Goal: Answer question/provide support

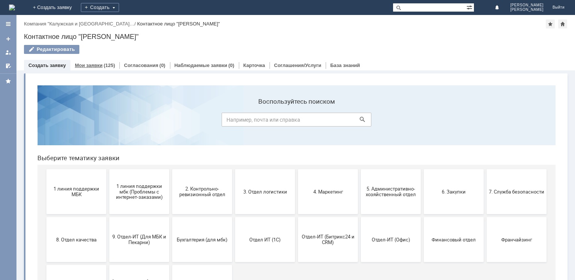
click at [90, 69] on div "Мои заявки (125)" at bounding box center [94, 65] width 49 height 11
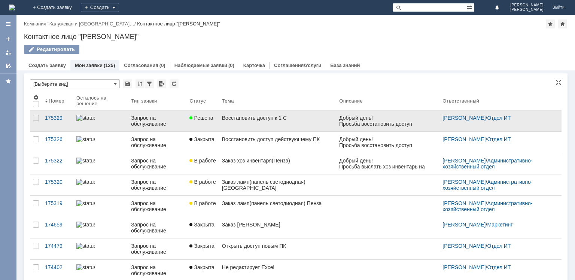
click at [250, 119] on div "Восстановить доступ к 1 С" at bounding box center [277, 118] width 111 height 6
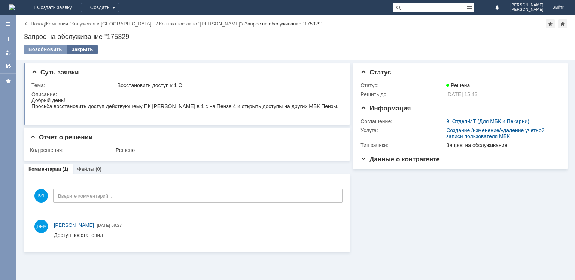
click at [82, 48] on div "Закрыть" at bounding box center [82, 49] width 31 height 9
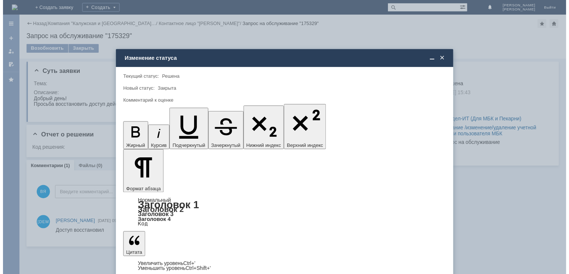
scroll to position [9, 0]
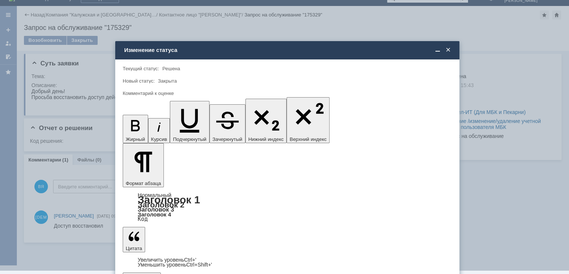
click at [155, 256] on span "5 - Отлично" at bounding box center [288, 258] width 320 height 6
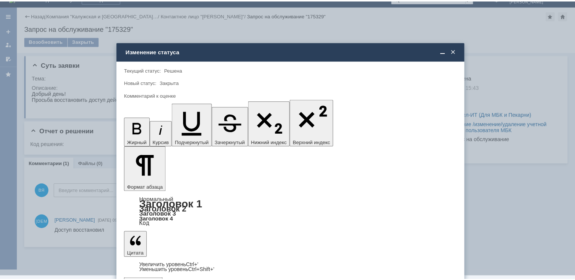
scroll to position [0, 0]
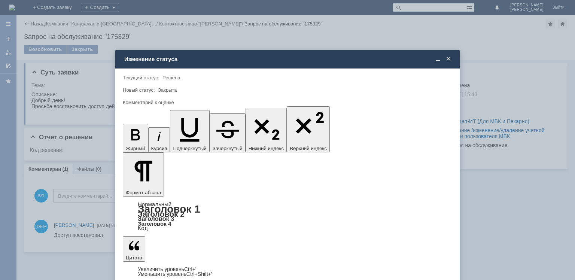
type input "5 - Отлично"
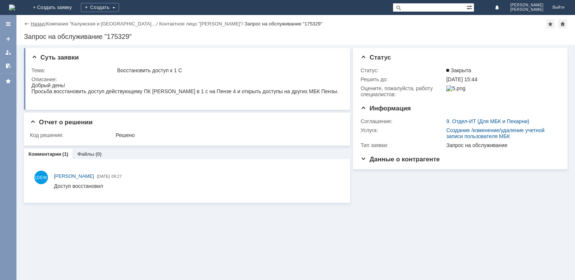
click at [39, 24] on link "Назад" at bounding box center [38, 24] width 14 height 6
